Goal: Task Accomplishment & Management: Use online tool/utility

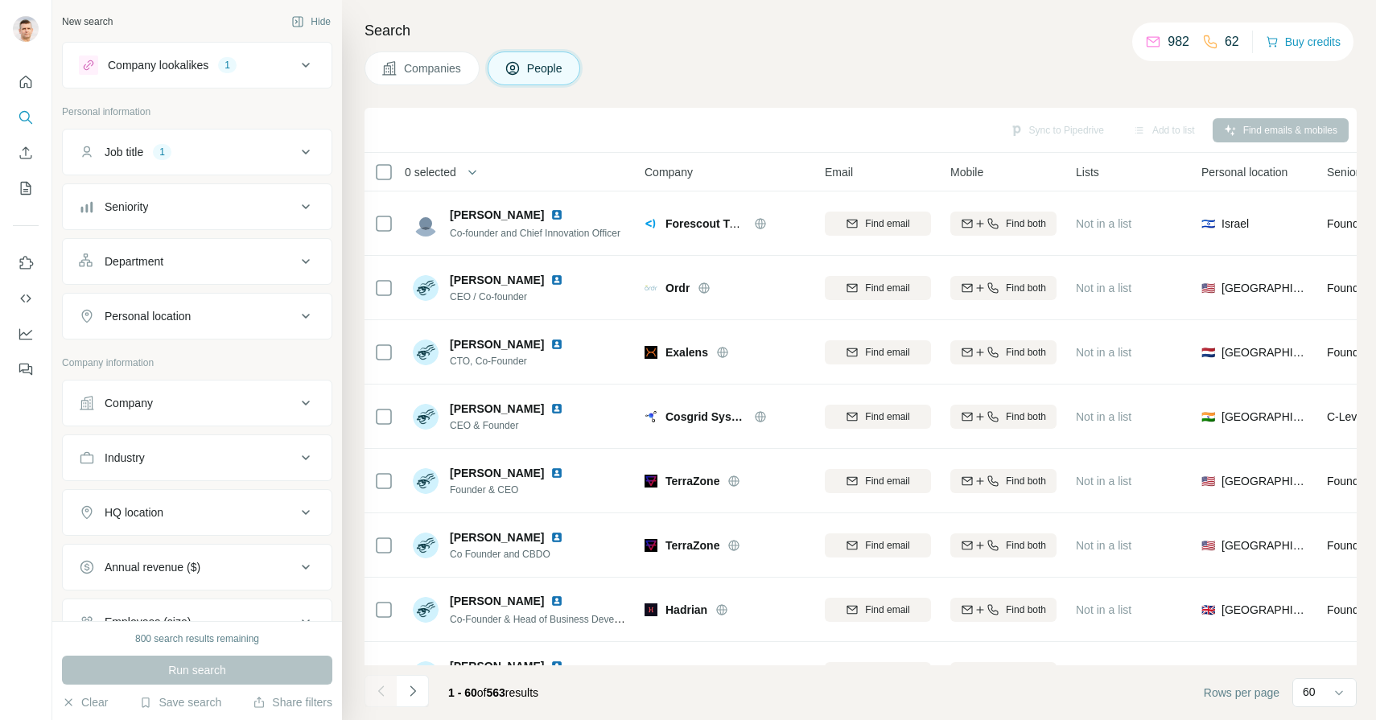
click at [311, 513] on icon at bounding box center [305, 512] width 19 height 19
click at [307, 398] on icon at bounding box center [305, 403] width 19 height 19
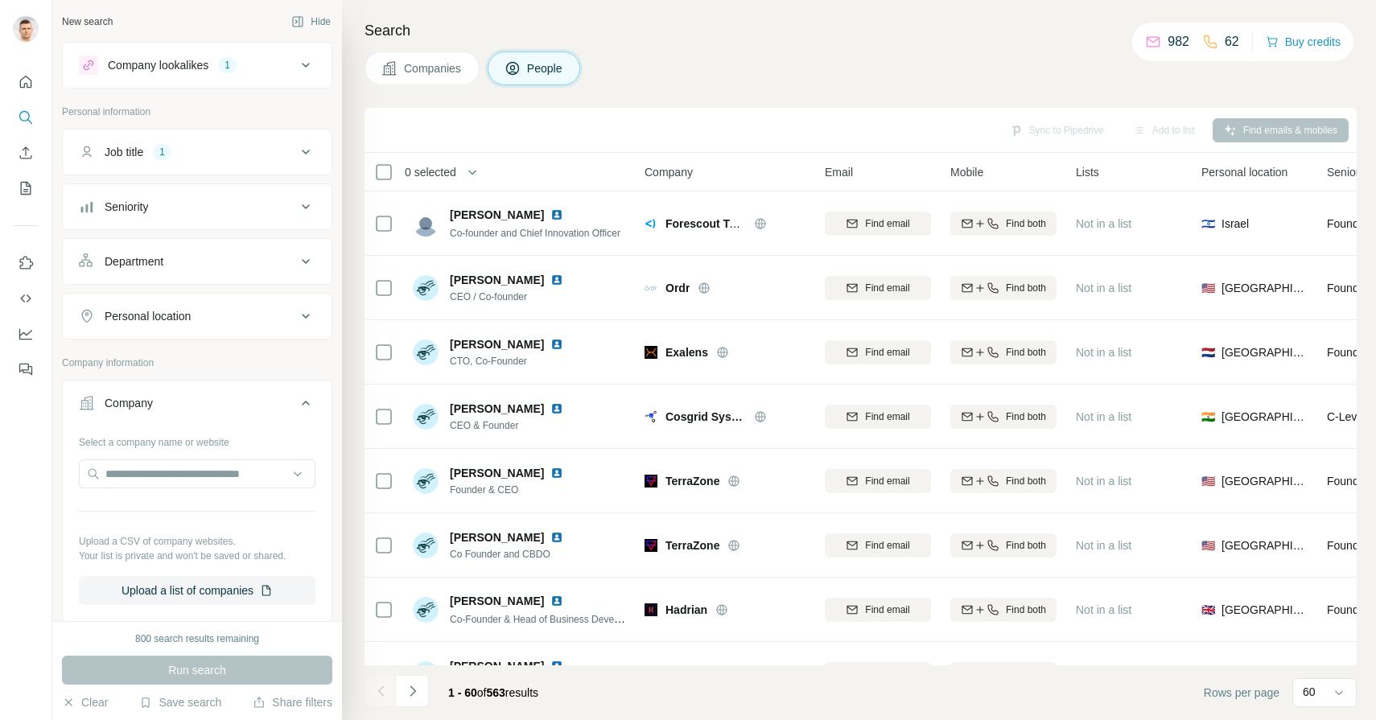
click at [307, 398] on icon at bounding box center [305, 403] width 19 height 19
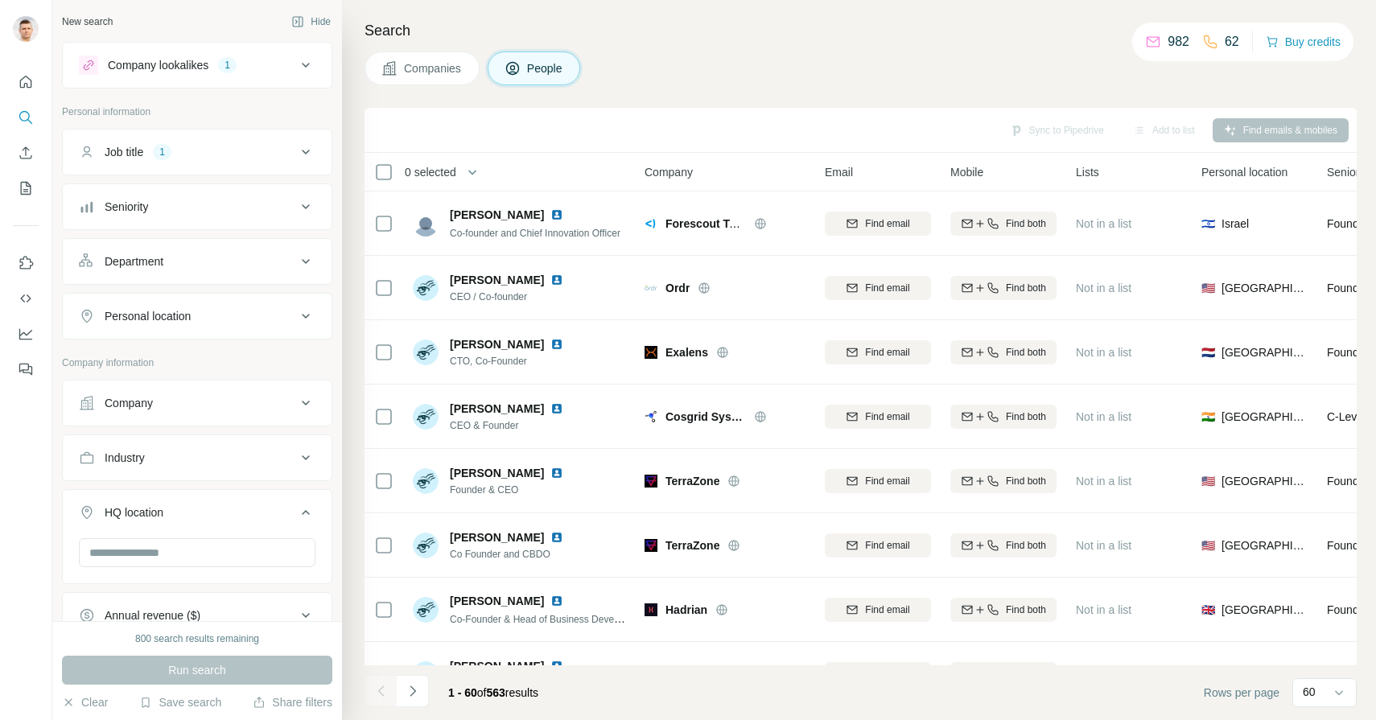
click at [309, 453] on icon at bounding box center [305, 457] width 19 height 19
click at [226, 496] on input at bounding box center [188, 498] width 199 height 18
click at [212, 500] on input at bounding box center [188, 498] width 199 height 18
click at [210, 600] on input "text" at bounding box center [197, 601] width 237 height 29
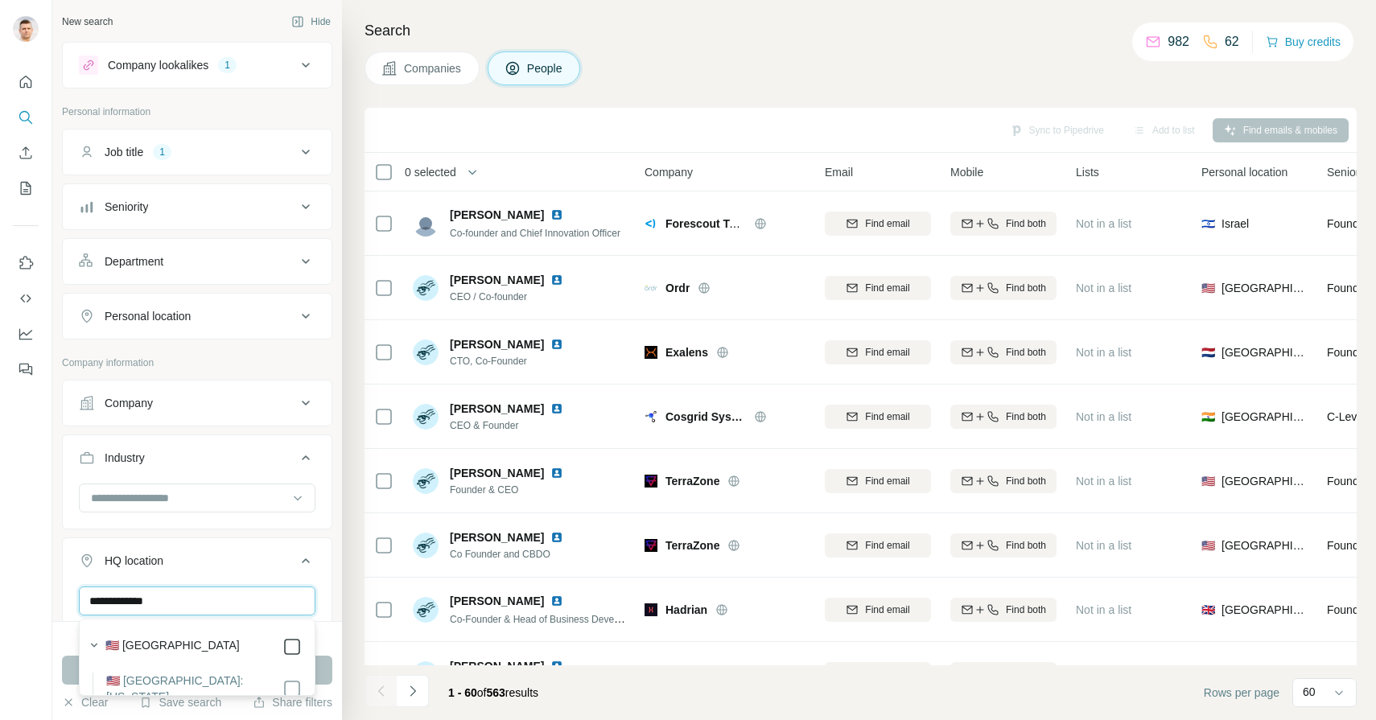
type input "**********"
click at [305, 559] on icon at bounding box center [306, 561] width 8 height 5
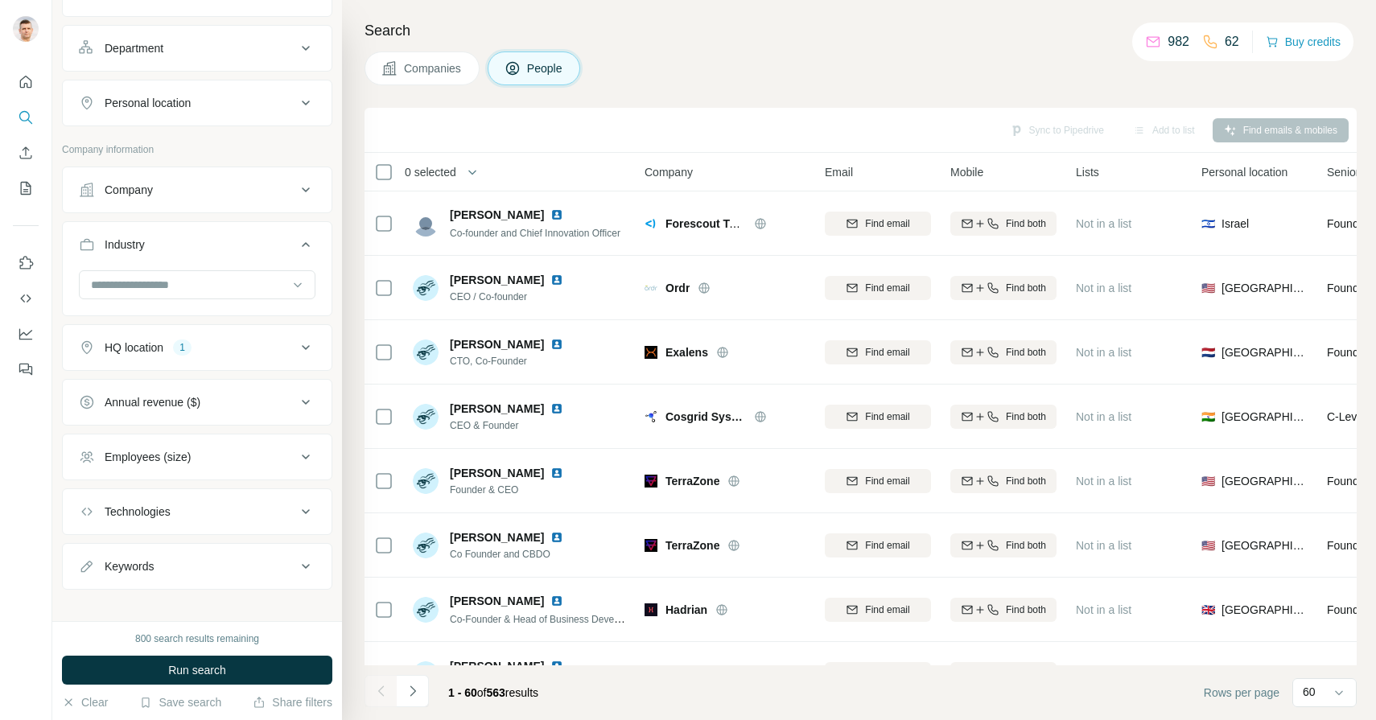
scroll to position [227, 0]
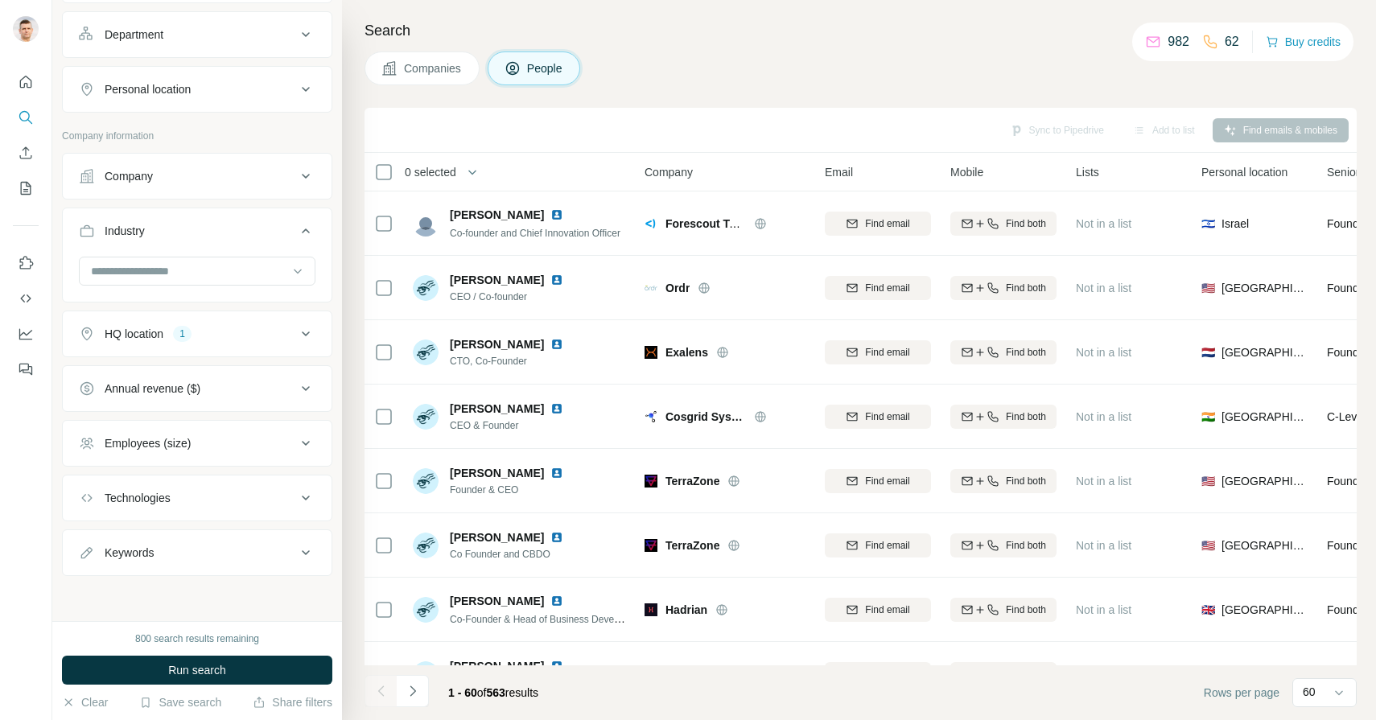
click at [307, 553] on icon at bounding box center [305, 552] width 19 height 19
click at [215, 602] on input "text" at bounding box center [181, 593] width 204 height 29
type input "**********"
click at [302, 592] on icon "button" at bounding box center [303, 593] width 16 height 16
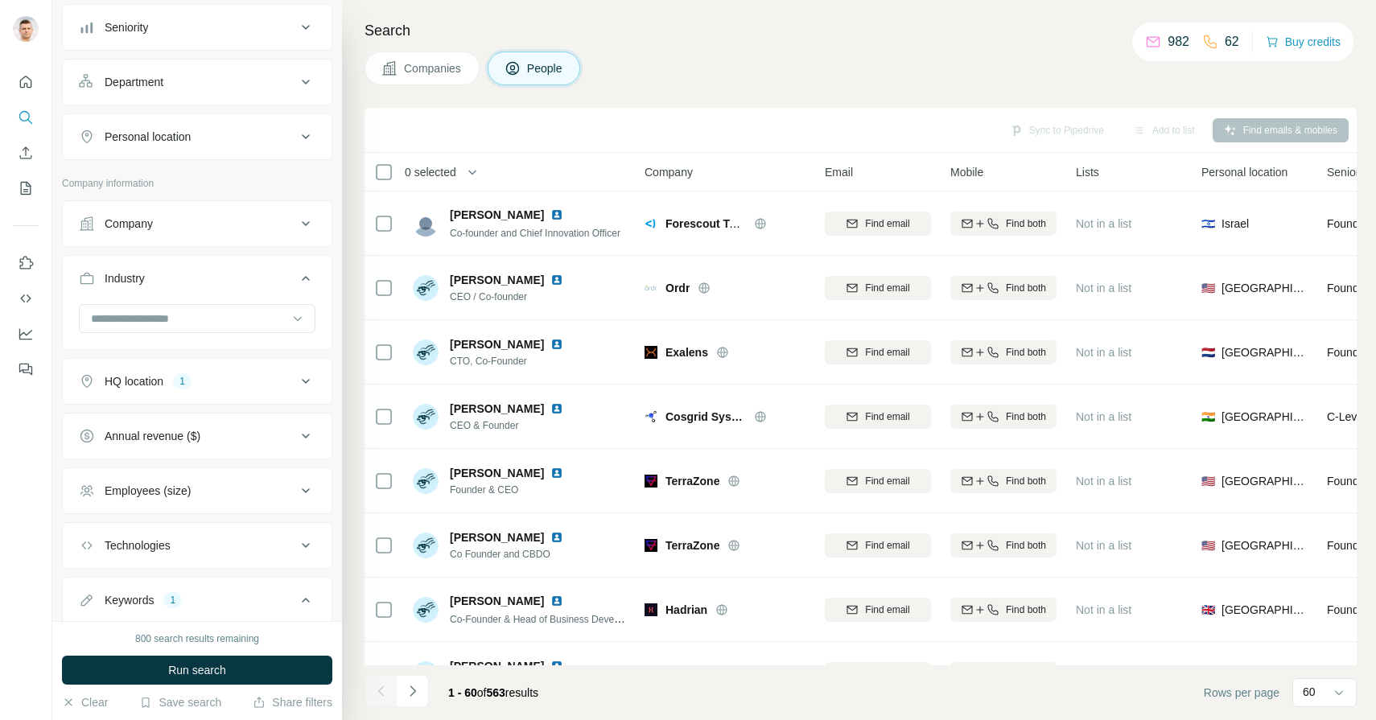
scroll to position [177, 0]
click at [310, 492] on icon at bounding box center [305, 493] width 19 height 19
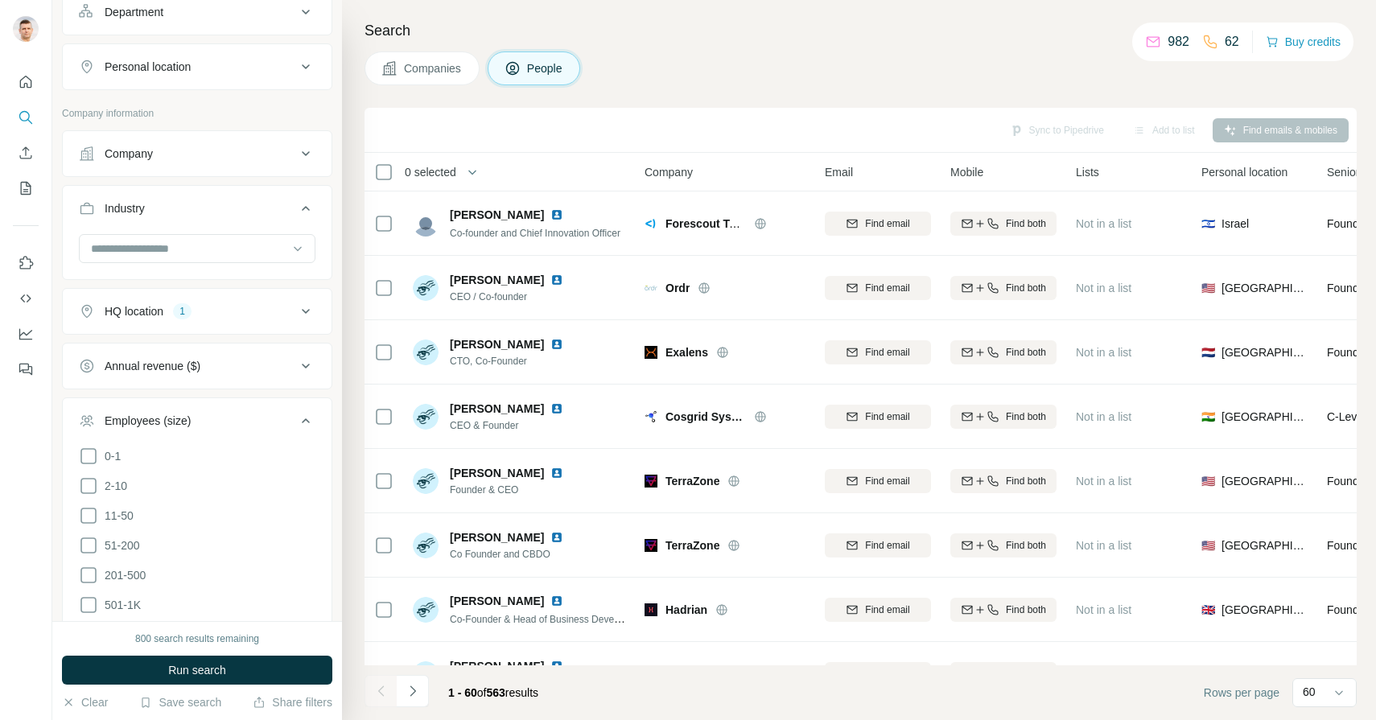
scroll to position [253, 0]
click at [93, 514] on icon at bounding box center [88, 512] width 19 height 19
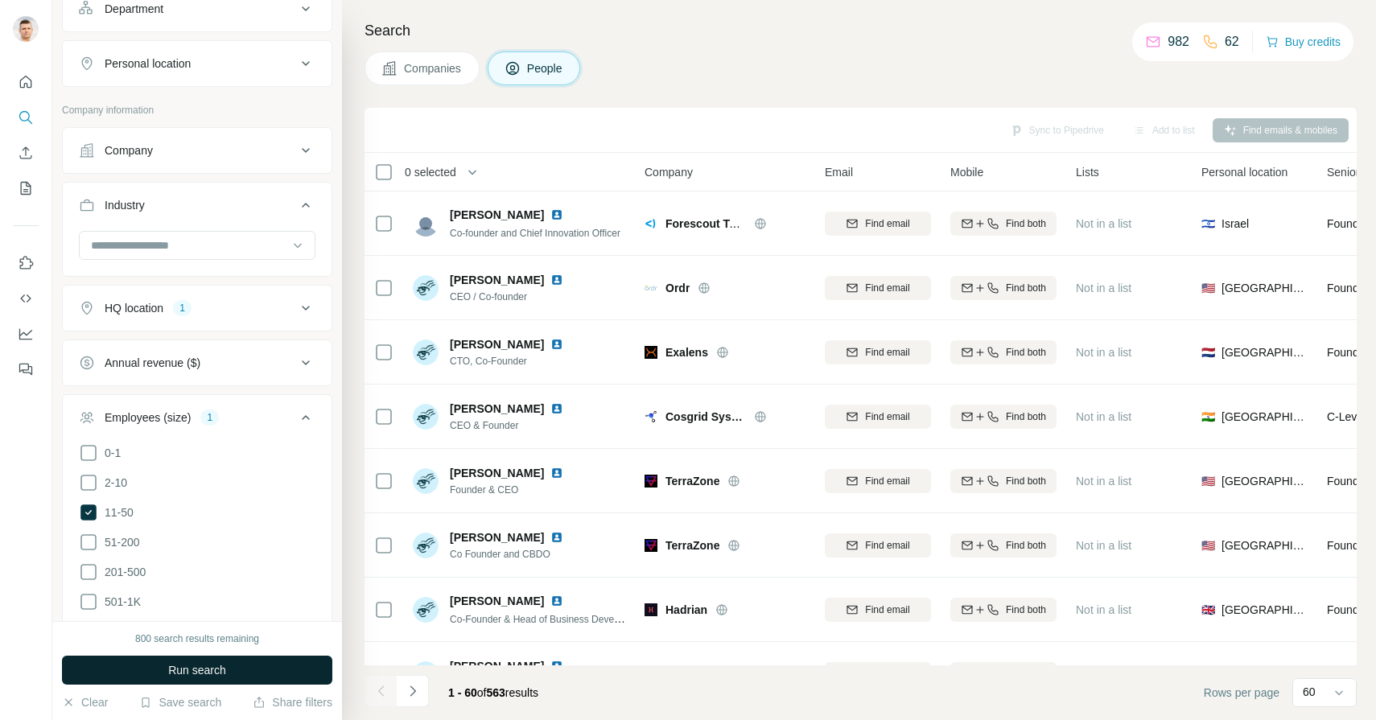
click at [208, 662] on span "Run search" at bounding box center [197, 670] width 58 height 16
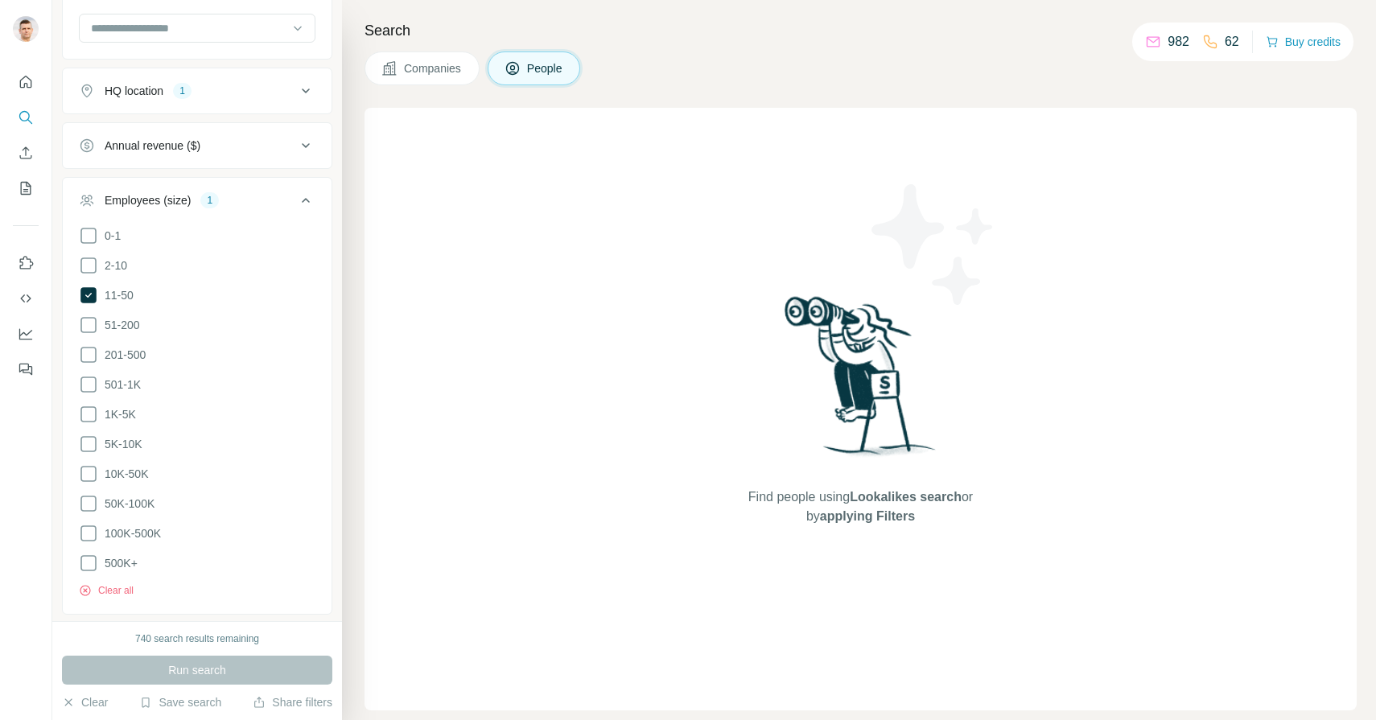
scroll to position [719, 0]
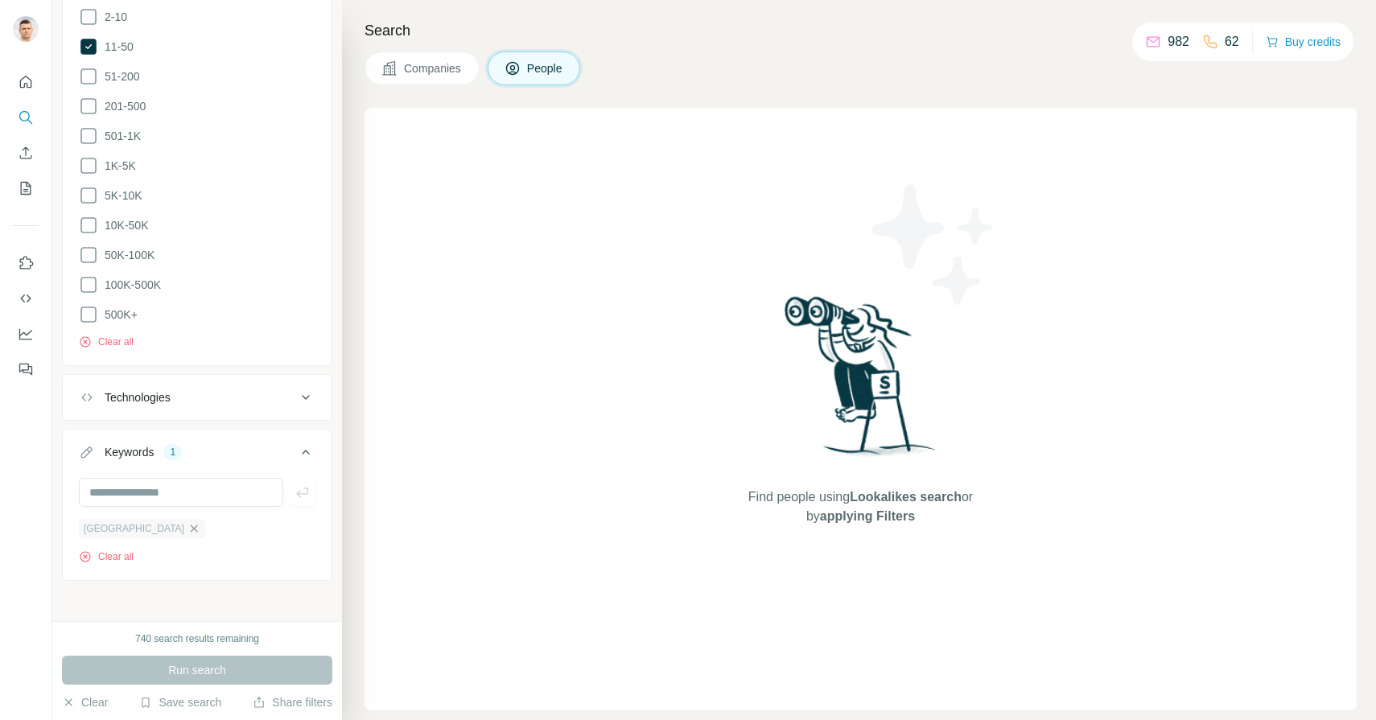
click at [188, 529] on icon "button" at bounding box center [194, 528] width 13 height 13
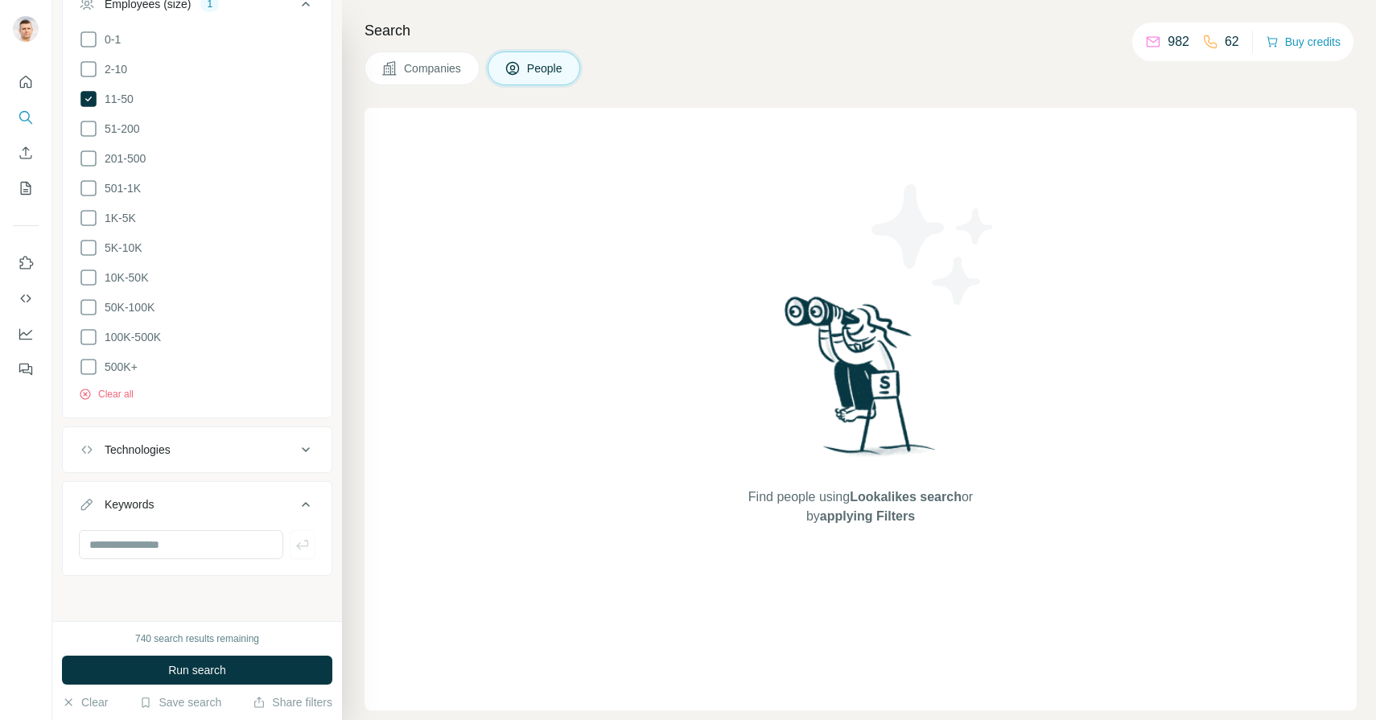
scroll to position [662, 0]
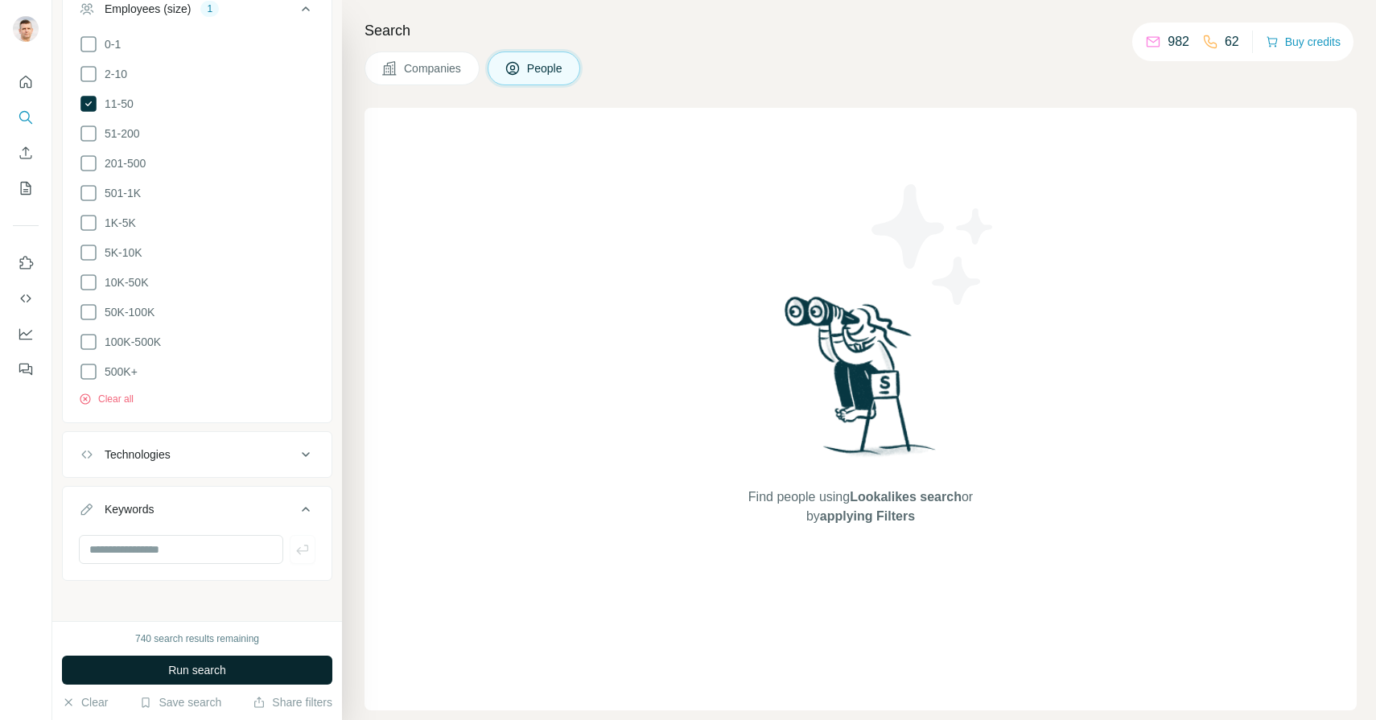
click at [185, 666] on span "Run search" at bounding box center [197, 670] width 58 height 16
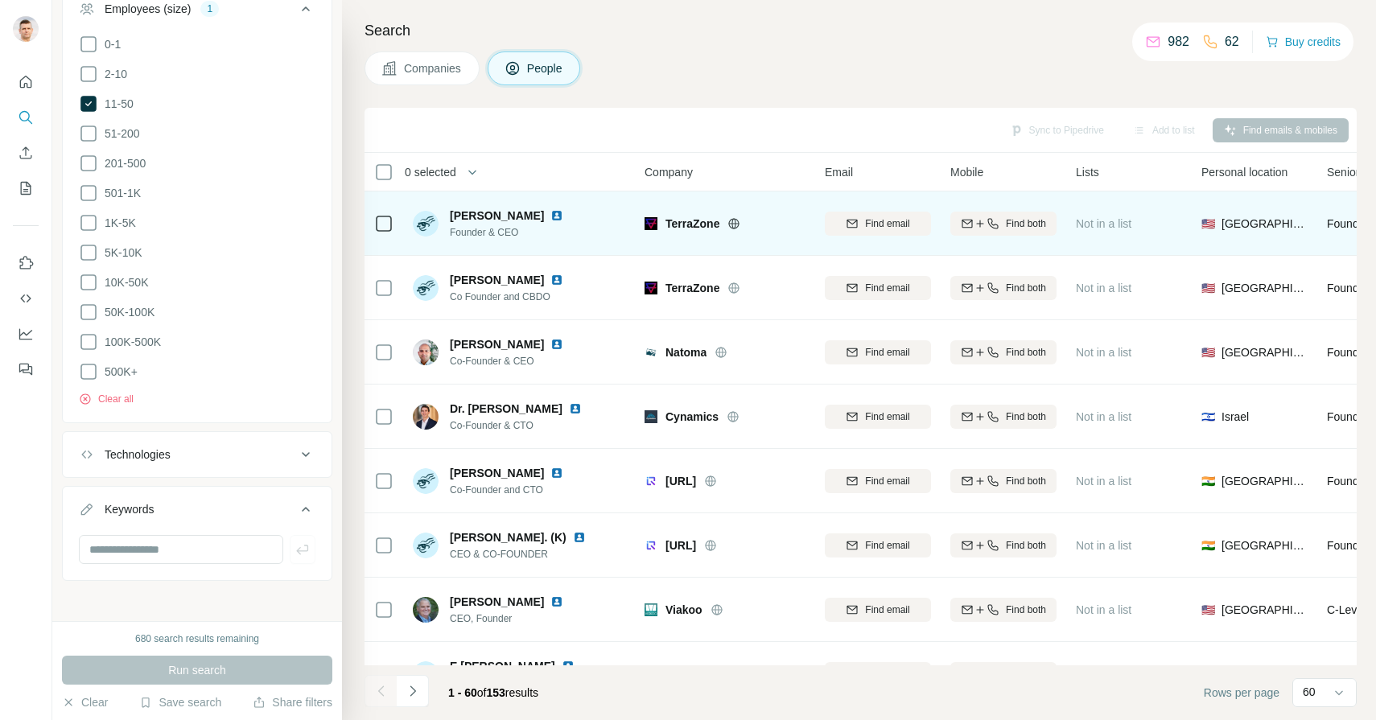
click at [551, 215] on img at bounding box center [557, 215] width 13 height 13
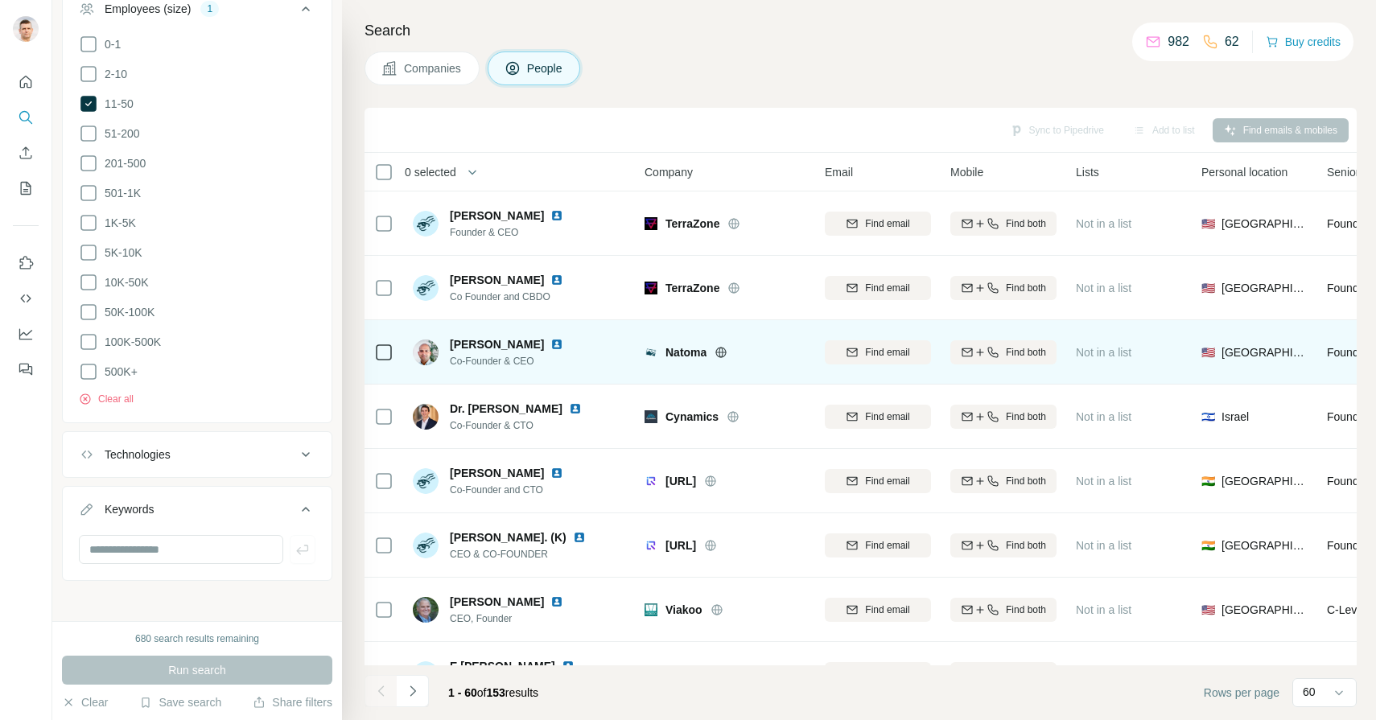
click at [551, 338] on img at bounding box center [557, 344] width 13 height 13
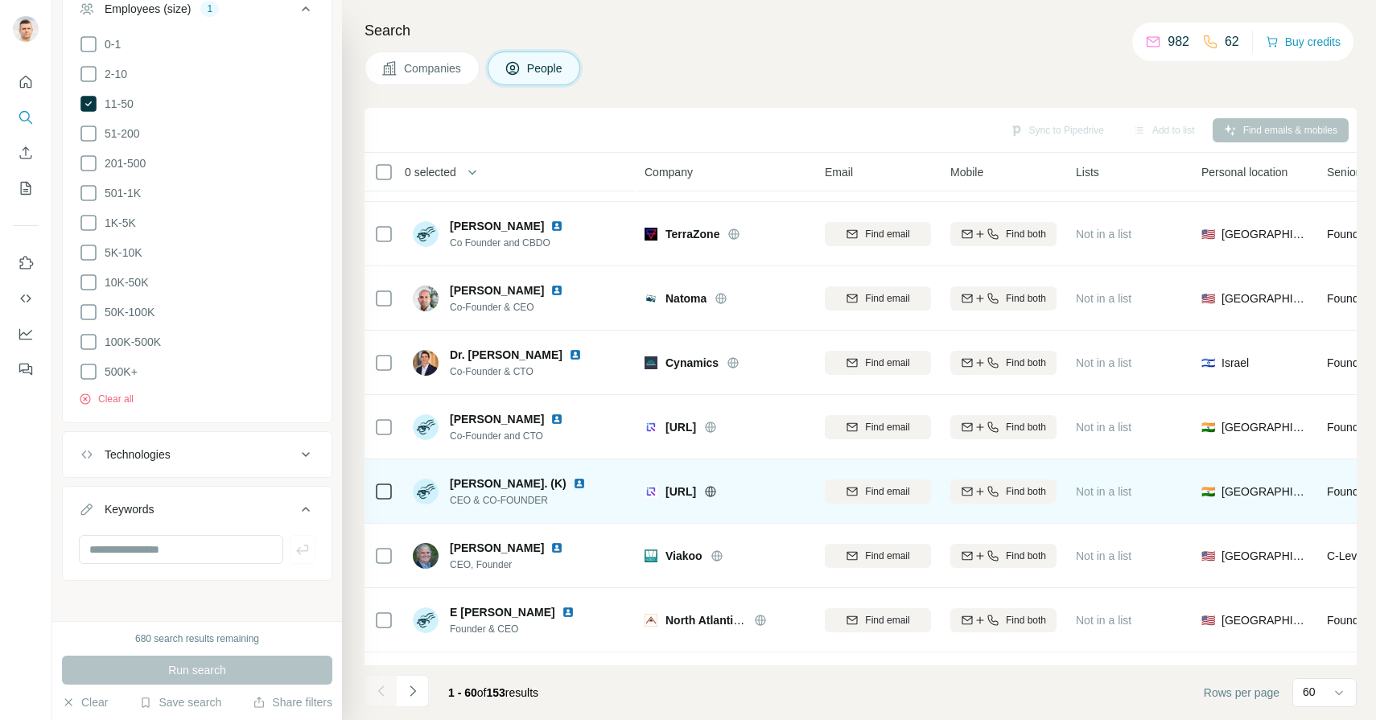
scroll to position [70, 0]
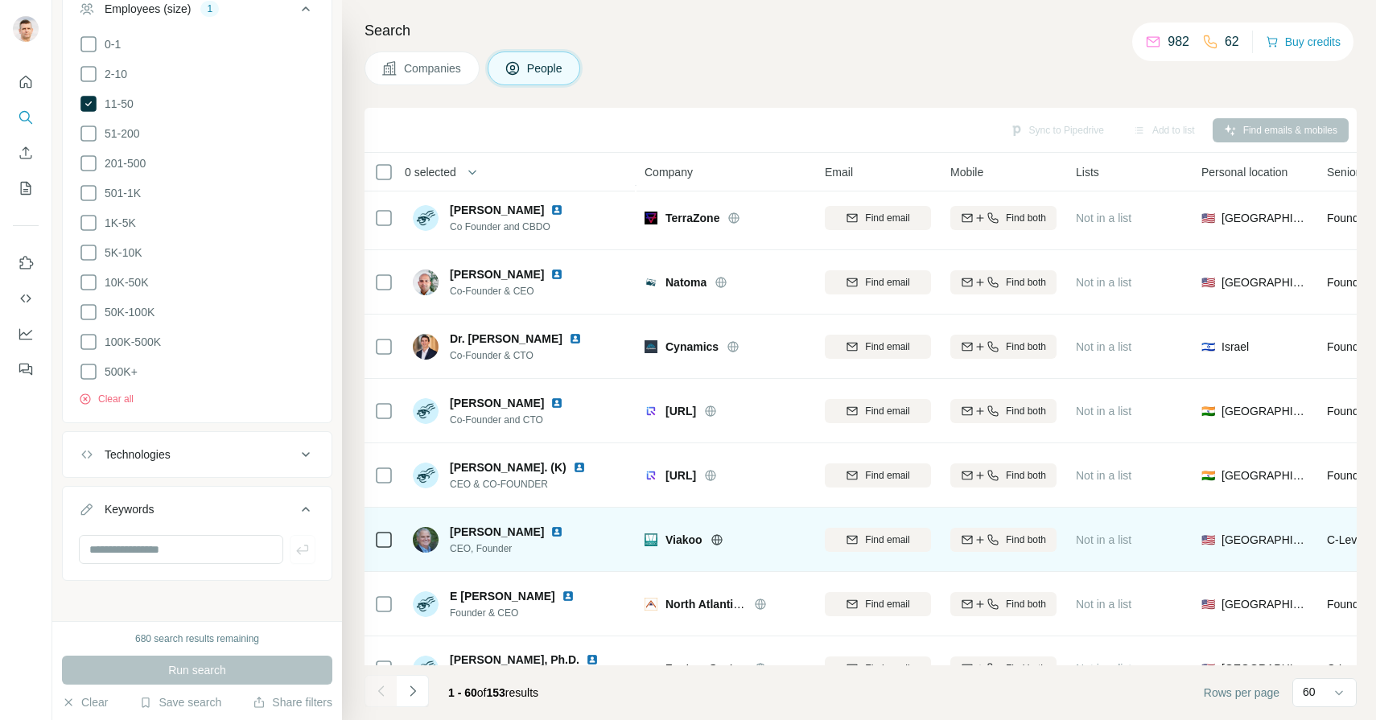
click at [551, 527] on img at bounding box center [557, 532] width 13 height 13
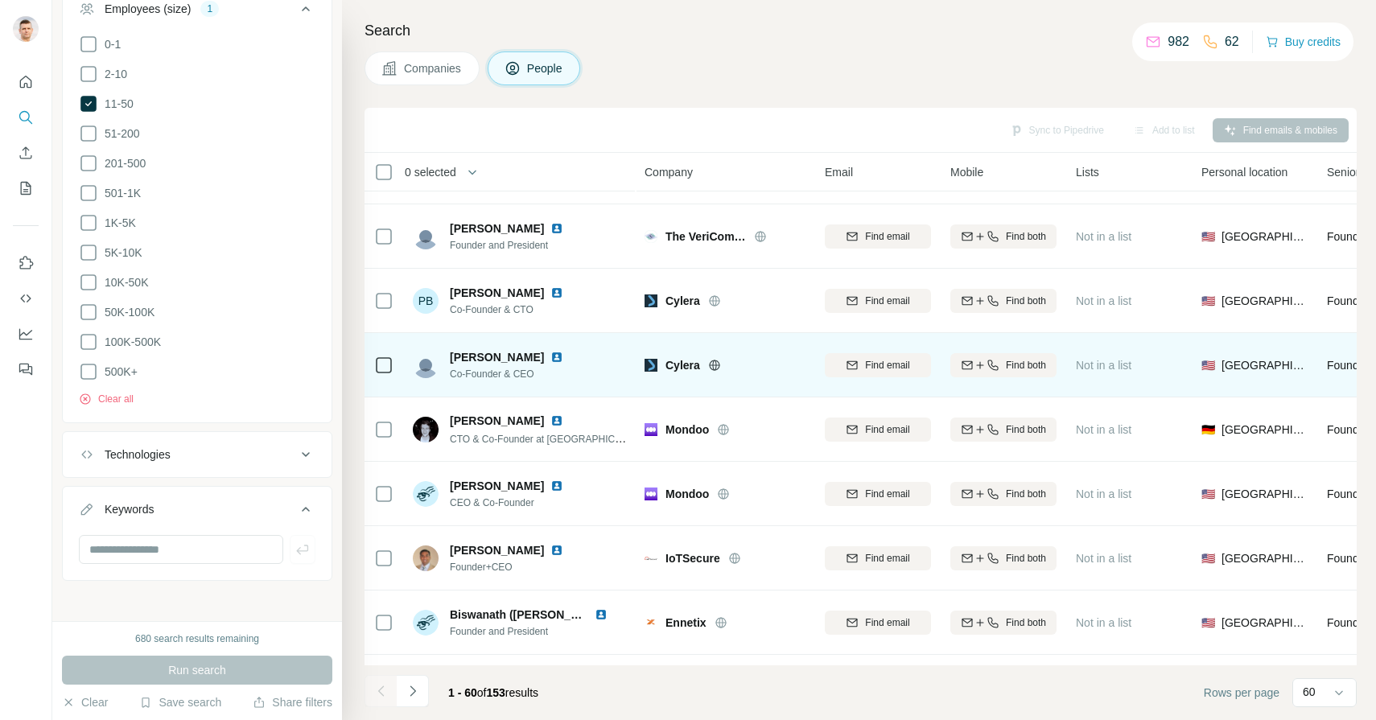
scroll to position [696, 0]
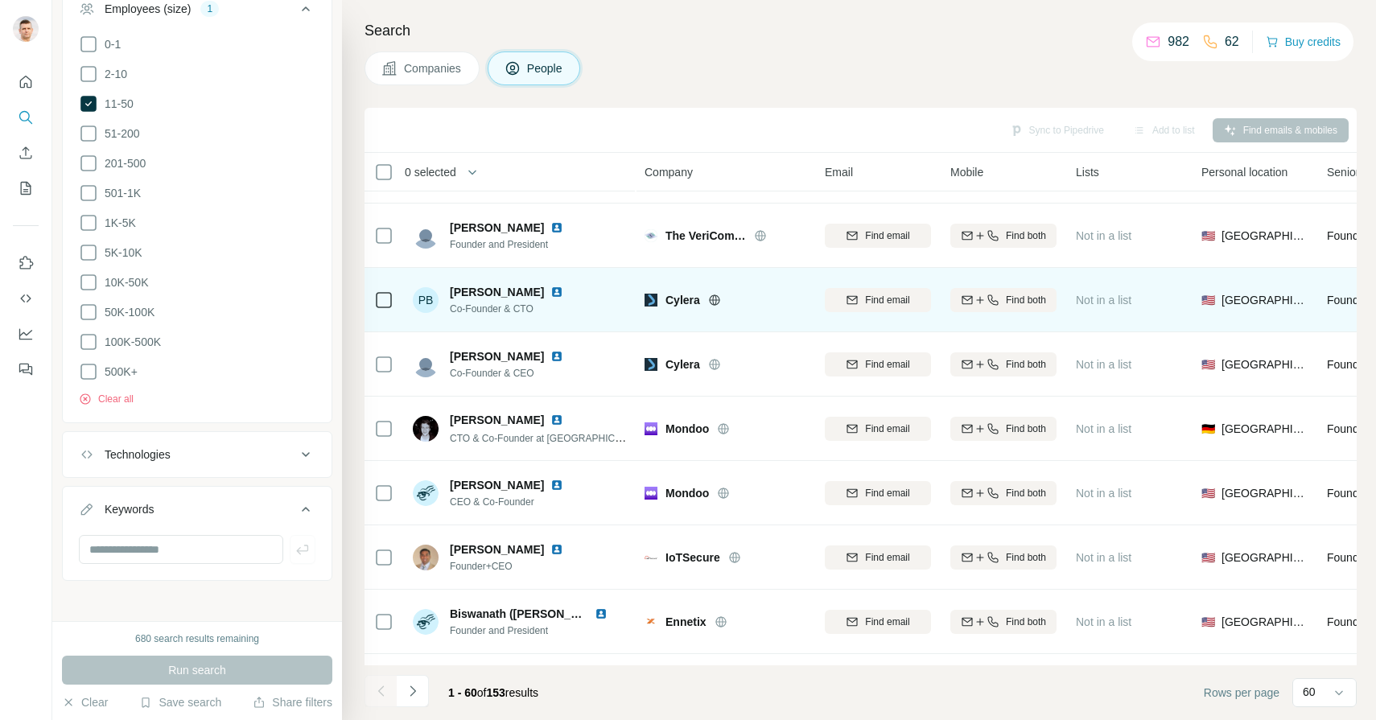
click at [557, 293] on img at bounding box center [557, 292] width 13 height 13
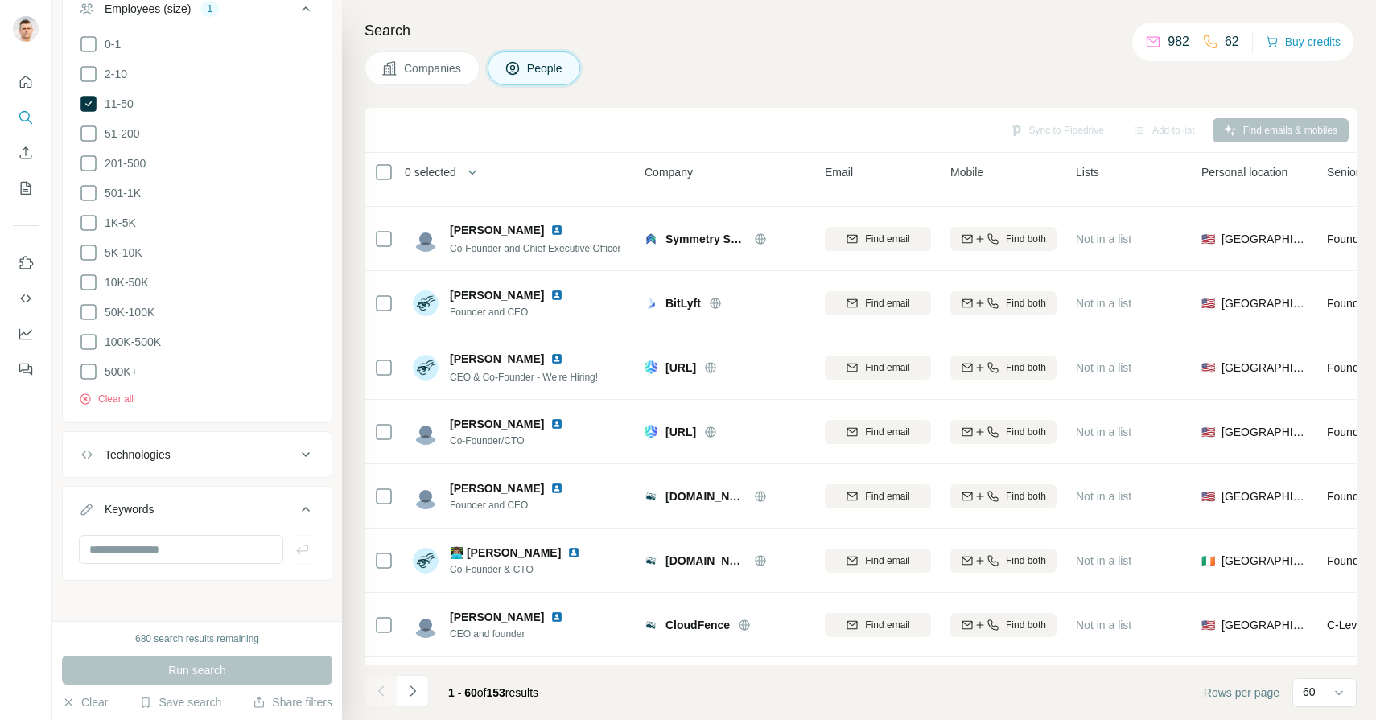
scroll to position [1277, 0]
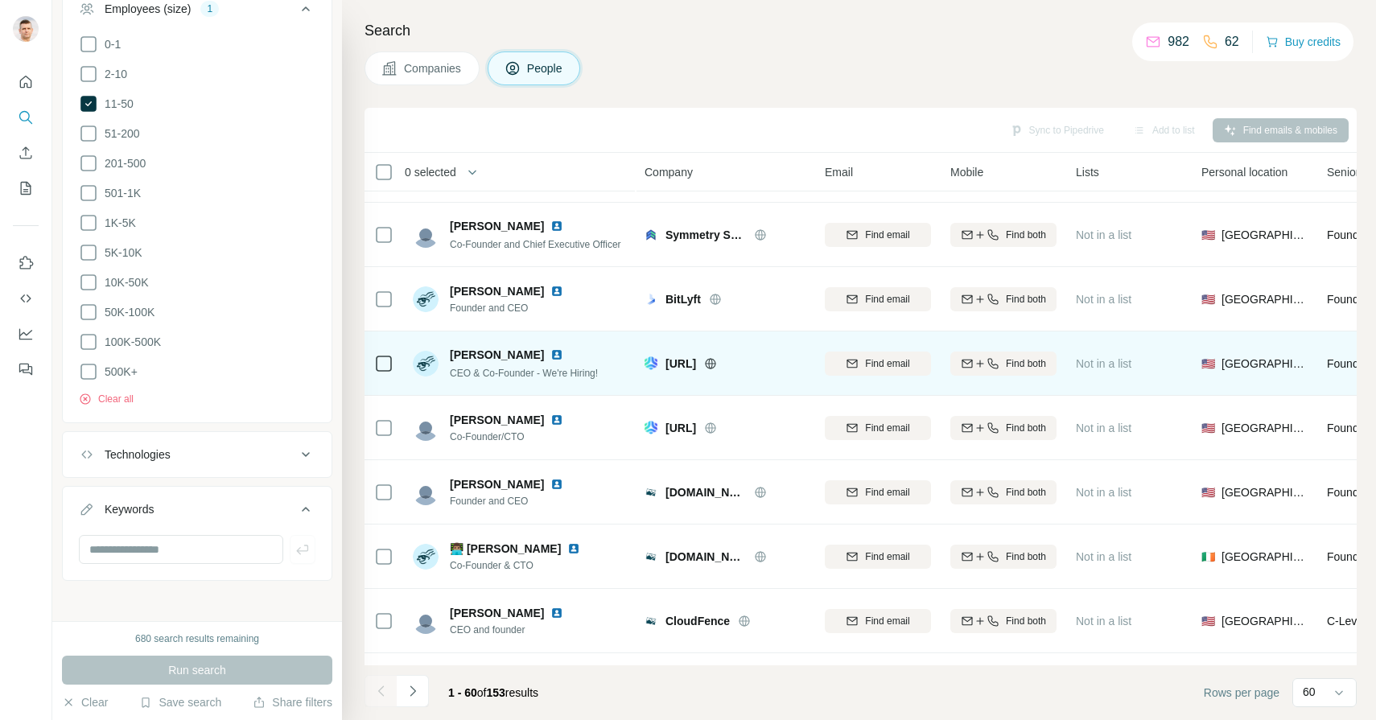
click at [563, 353] on img at bounding box center [557, 355] width 13 height 13
